Goal: Navigation & Orientation: Understand site structure

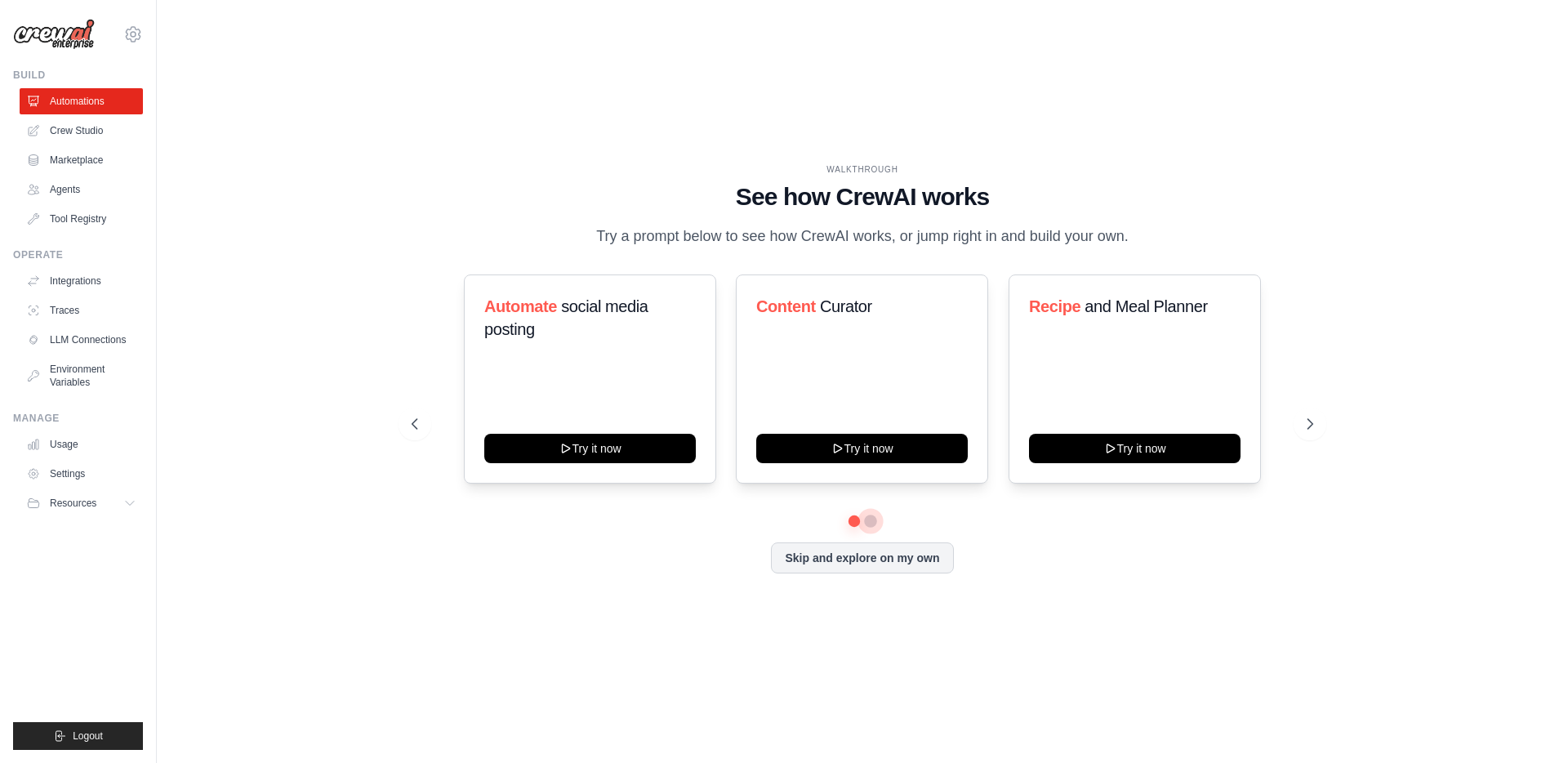
click at [873, 527] on button at bounding box center [870, 521] width 13 height 13
click at [100, 132] on link "Crew Studio" at bounding box center [83, 131] width 123 height 26
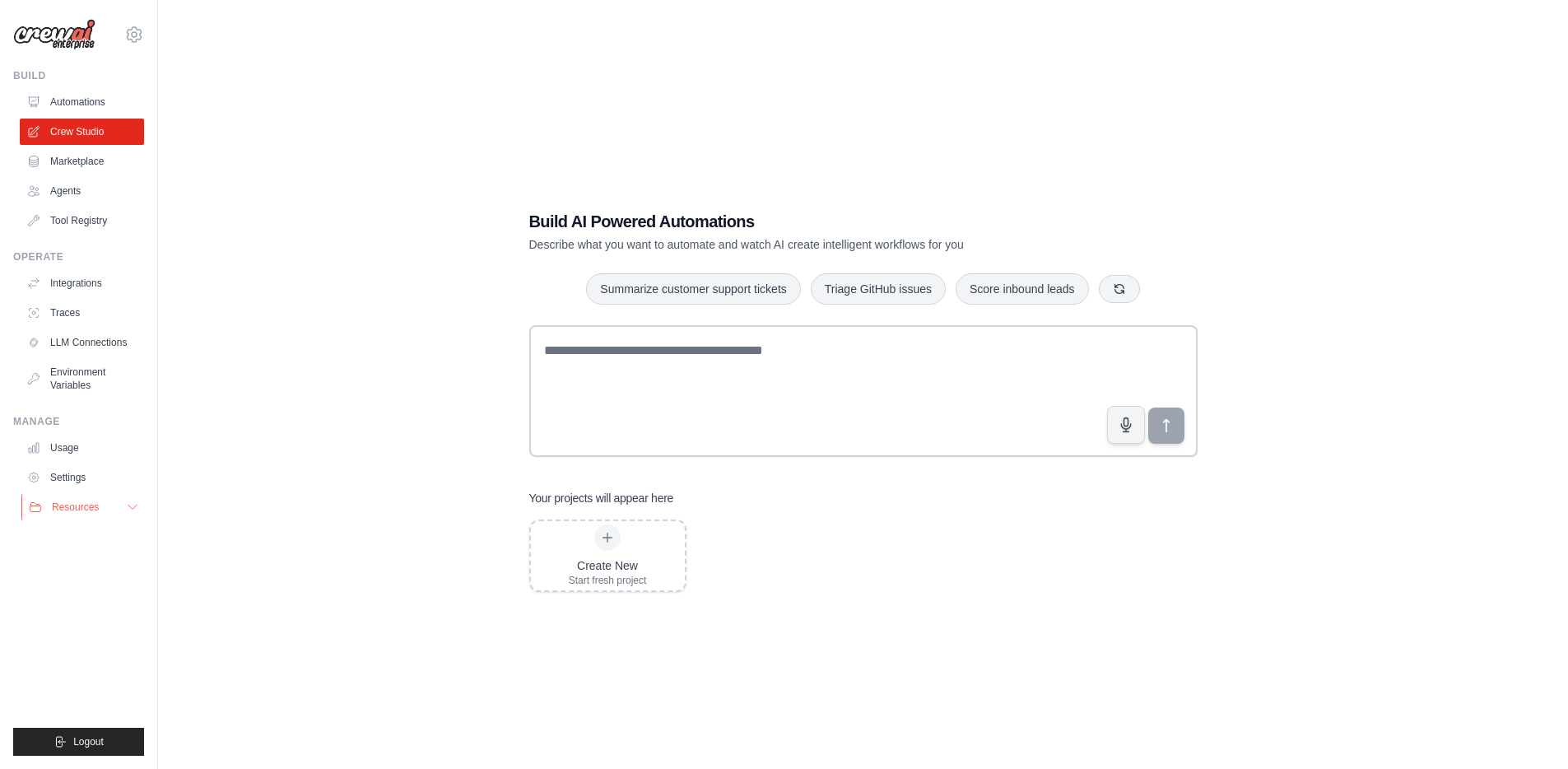
click at [124, 505] on button "Resources" at bounding box center [84, 507] width 124 height 26
click at [100, 377] on link "Environment Variables" at bounding box center [84, 378] width 124 height 39
click at [87, 338] on link "LLM Connections" at bounding box center [84, 342] width 124 height 26
click at [103, 225] on link "Tool Registry" at bounding box center [84, 221] width 124 height 26
click at [79, 187] on link "Agents" at bounding box center [84, 191] width 124 height 26
